Goal: Navigation & Orientation: Find specific page/section

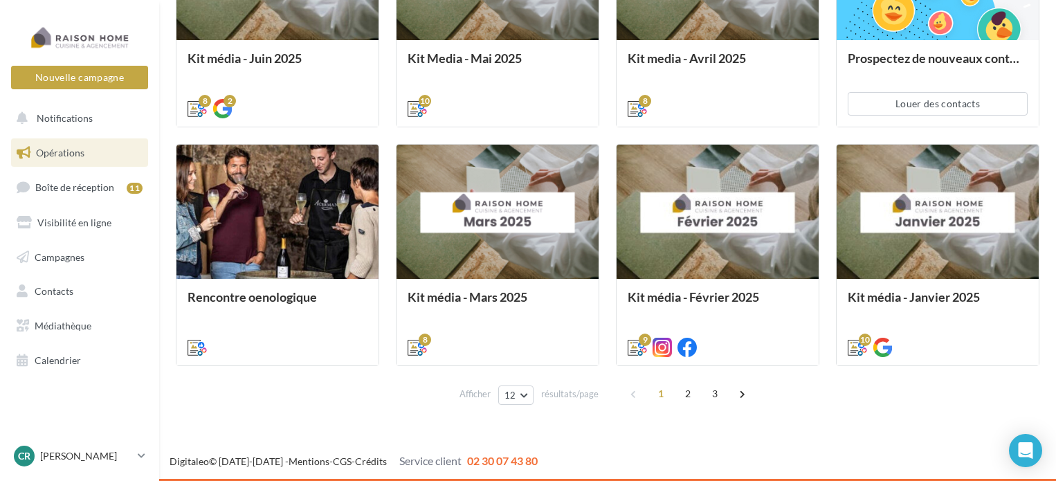
scroll to position [551, 0]
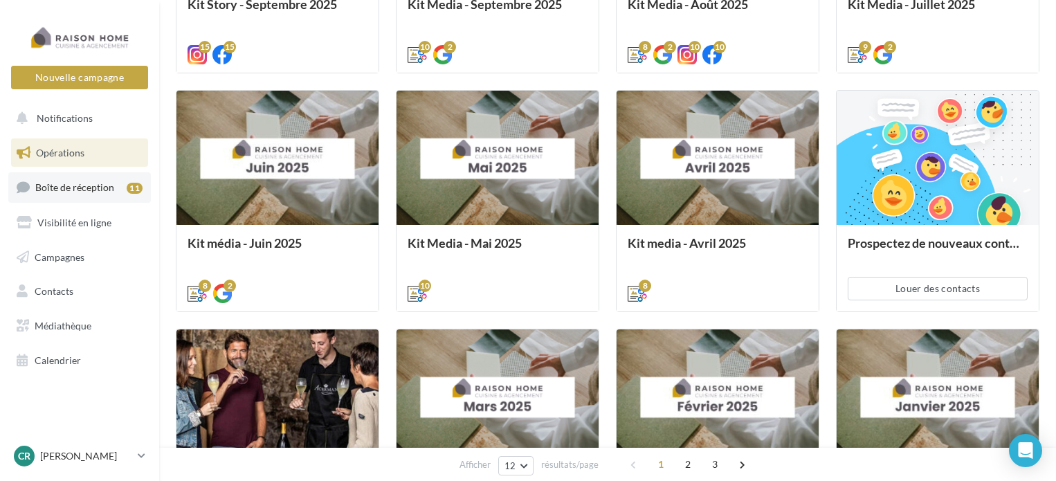
click at [83, 191] on span "Boîte de réception" at bounding box center [74, 187] width 79 height 12
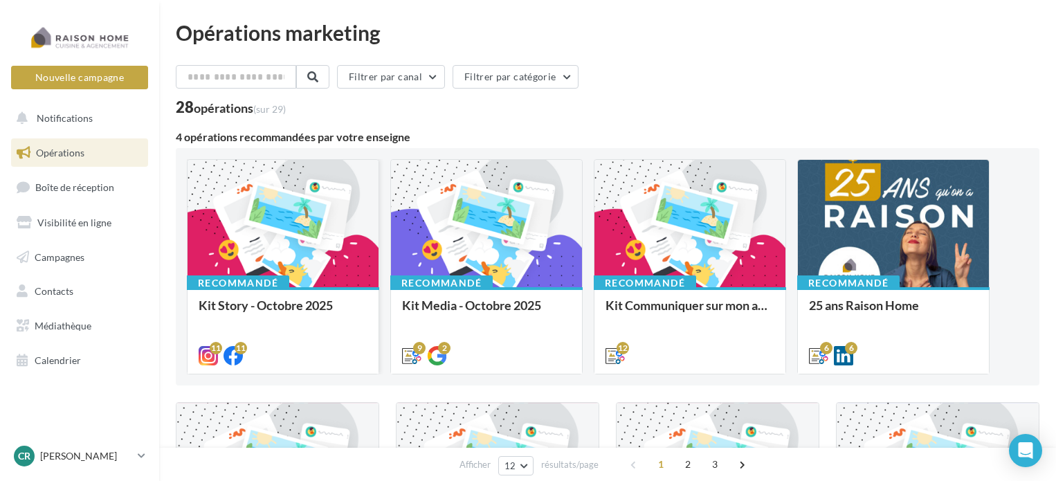
scroll to position [184, 0]
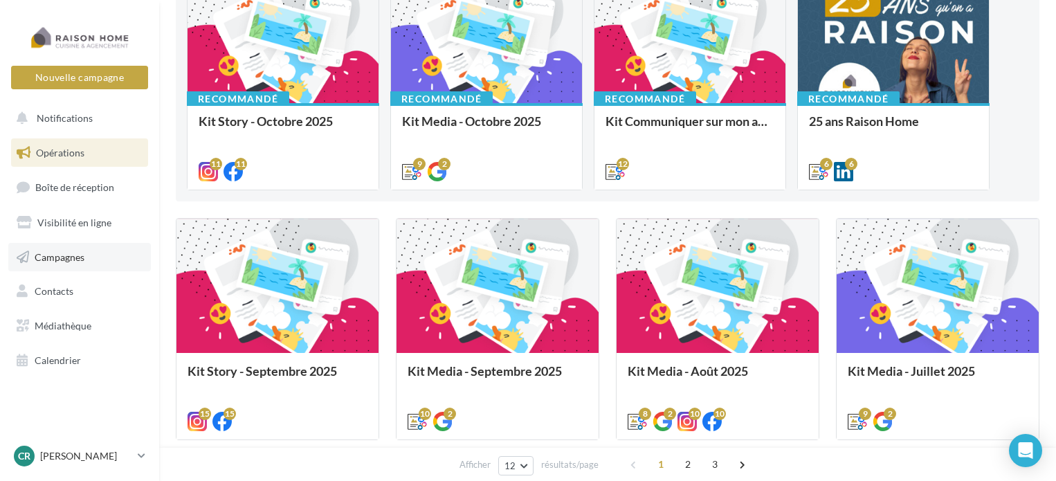
click at [47, 255] on span "Campagnes" at bounding box center [60, 257] width 50 height 12
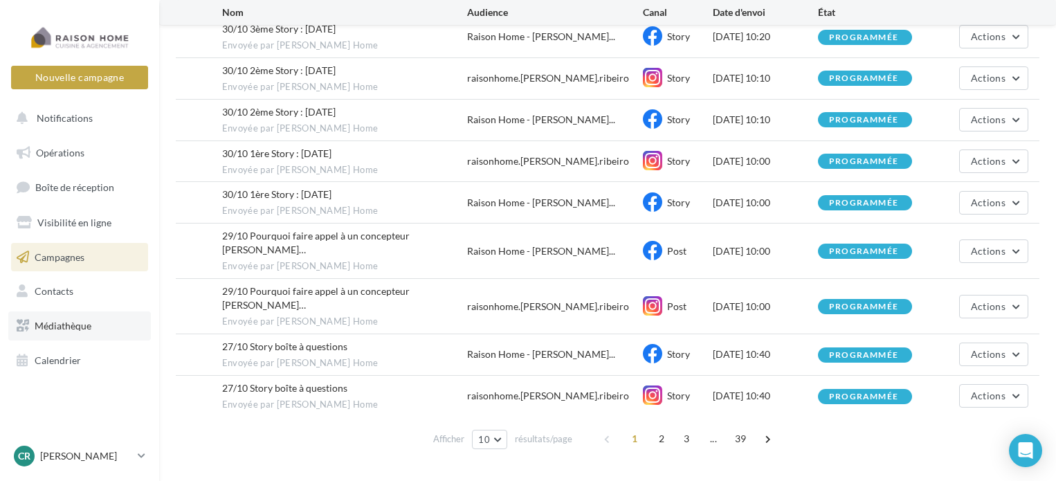
scroll to position [21, 0]
